Goal: Complete application form

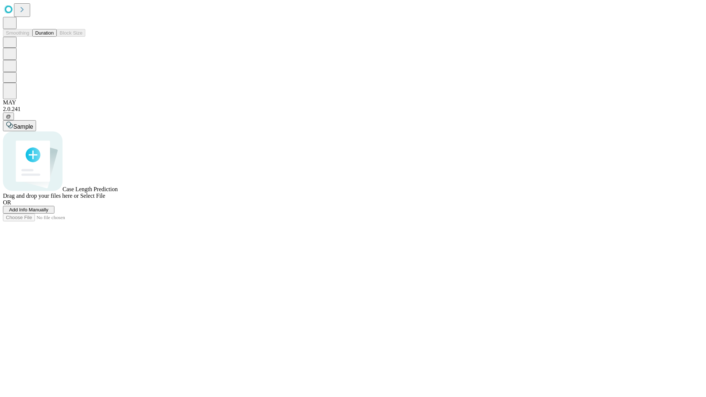
click at [49, 213] on span "Add Info Manually" at bounding box center [28, 210] width 39 height 6
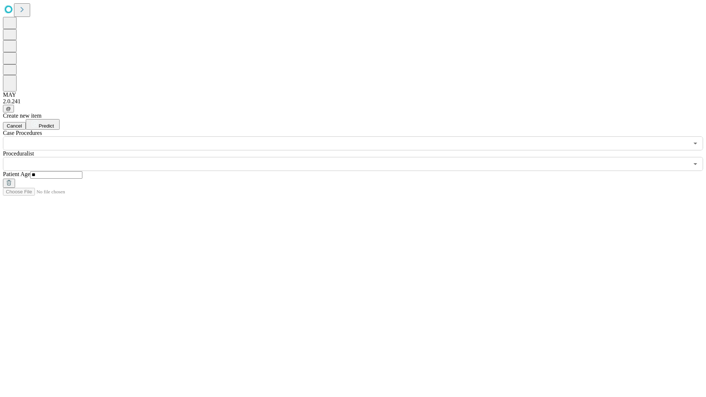
type input "**"
click at [358, 157] on input "text" at bounding box center [346, 164] width 686 height 14
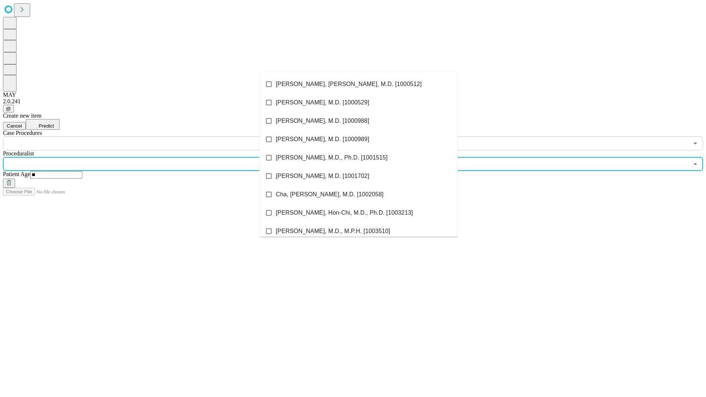
click at [359, 84] on li "[PERSON_NAME], [PERSON_NAME], M.D. [1000512]" at bounding box center [358, 84] width 199 height 18
